Goal: Information Seeking & Learning: Learn about a topic

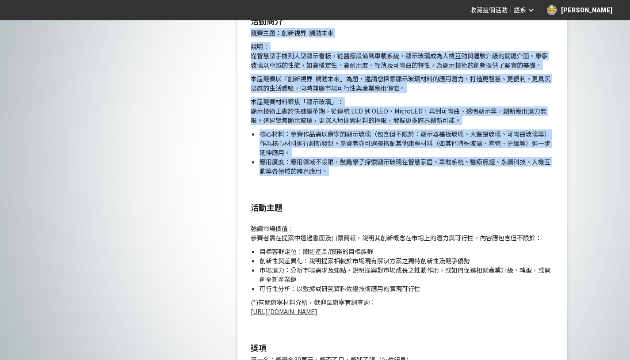
scroll to position [521, 0]
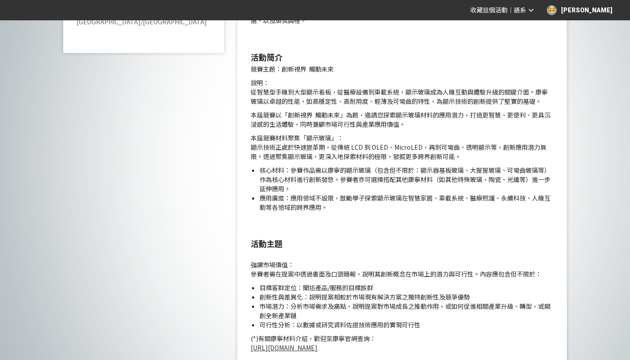
click at [317, 93] on p "說明： 從智慧型手機到大型顯示看板，從醫療設備到車載系統，顯示玻璃成為人機互動與體驗升級的關鍵介面。康寧玻璃以卓越的性能，如高穩定性、高耐用度、輕薄及可彎曲的…" at bounding box center [402, 92] width 303 height 28
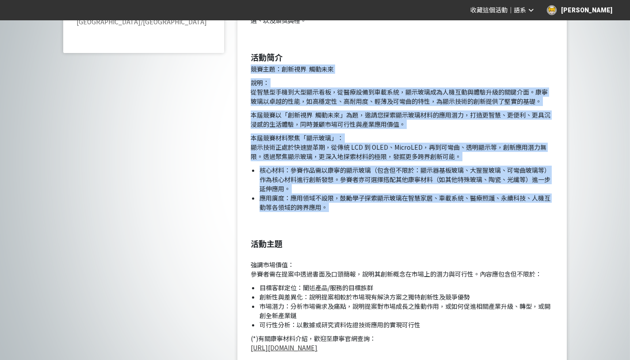
drag, startPoint x: 251, startPoint y: 69, endPoint x: 366, endPoint y: 218, distance: 188.5
copy div "lore：ipsu dolo si： ametconsectet，adipiscing，elitseddoeiusmodtemp。incididunt，utl…"
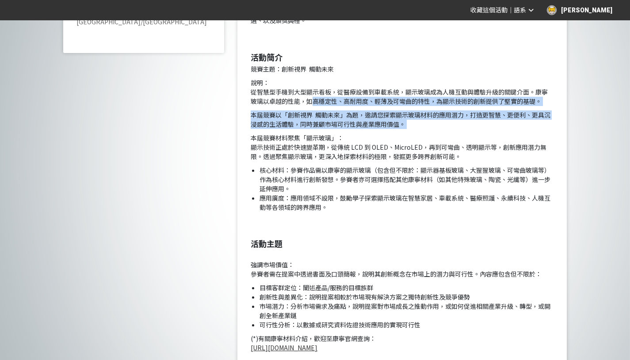
drag, startPoint x: 311, startPoint y: 103, endPoint x: 421, endPoint y: 130, distance: 113.4
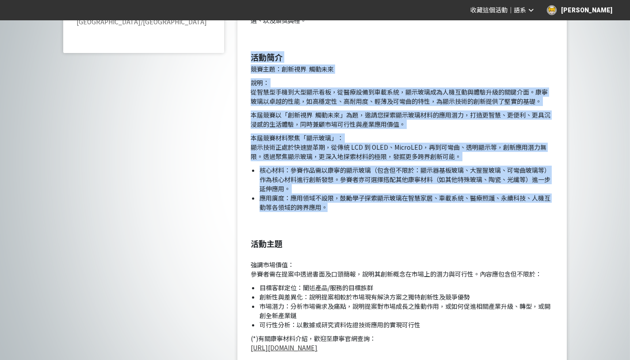
drag, startPoint x: 341, startPoint y: 207, endPoint x: 234, endPoint y: 58, distance: 182.9
copy div "lore ipsu：dolo sita co： adipiscingeli，seddoeiusm，temporincididuntutla。etdolorem…"
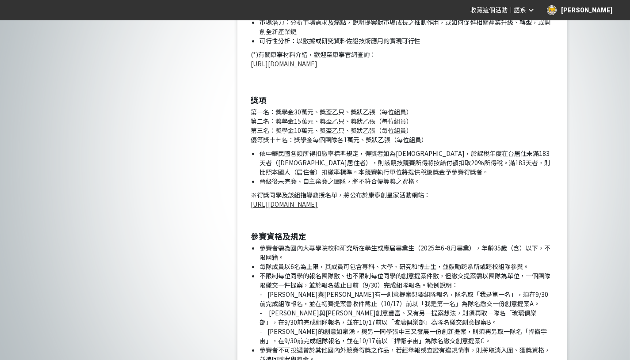
scroll to position [806, 0]
click at [295, 274] on li "不限制每位同學的報名團隊數、也不限制每位同學的創意提案件數，但繳交提案需以團隊為單位，一個團隊限繳交一件提案，並於報名截止日前（9/30）完成組隊報名。範例說…" at bounding box center [407, 308] width 294 height 74
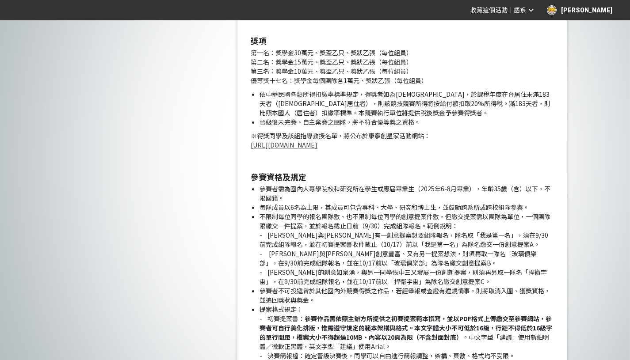
scroll to position [866, 0]
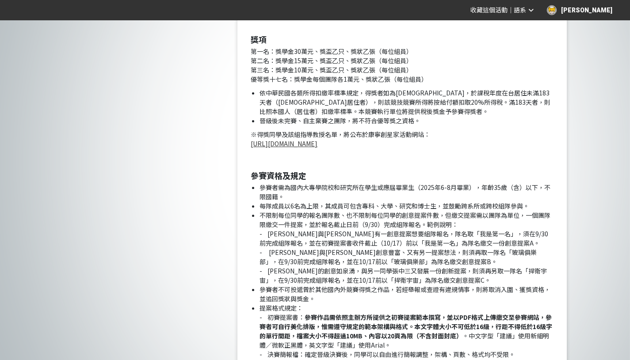
click at [318, 142] on link "[URL][DOMAIN_NAME]" at bounding box center [284, 143] width 67 height 9
